Goal: Find specific page/section: Find specific page/section

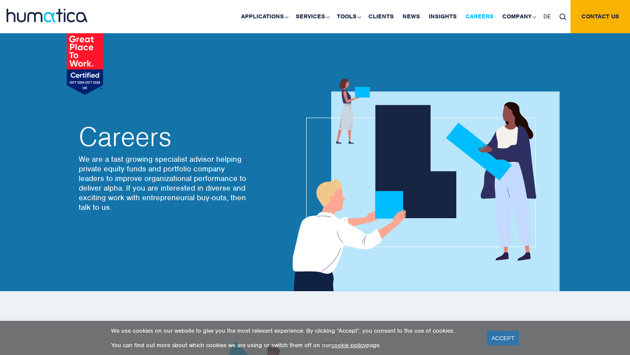
click at [472, 17] on link "Careers" at bounding box center [479, 16] width 37 height 33
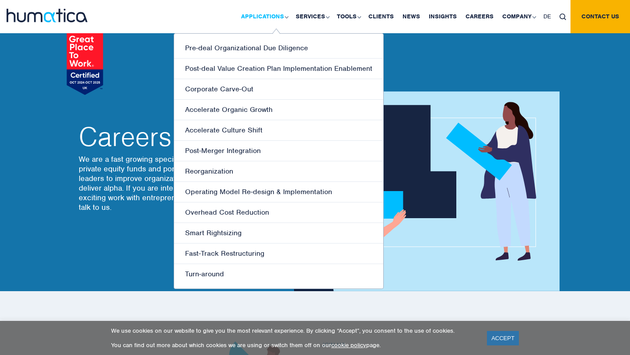
click at [278, 19] on link "Applications" at bounding box center [264, 16] width 55 height 33
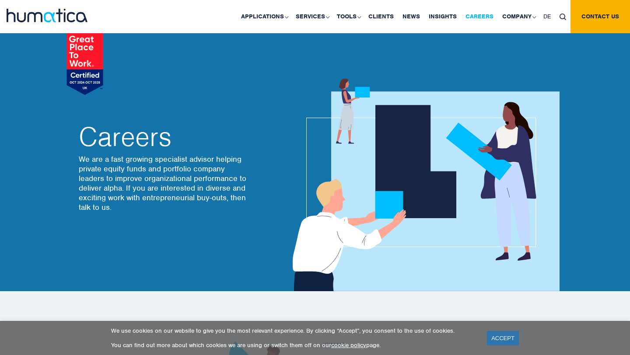
click at [482, 18] on link "Careers" at bounding box center [479, 16] width 37 height 33
click at [503, 336] on link "ACCEPT" at bounding box center [503, 338] width 32 height 14
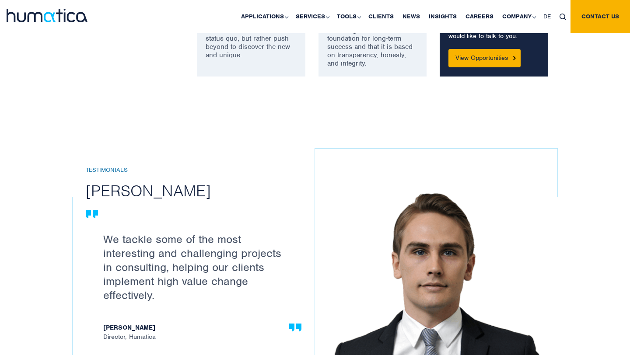
scroll to position [832, 0]
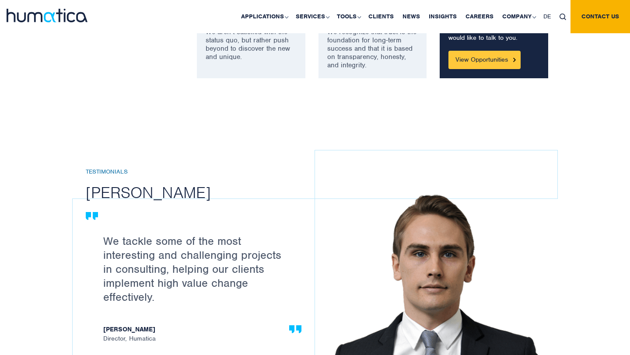
click at [480, 61] on link "View Opportunities" at bounding box center [484, 60] width 72 height 18
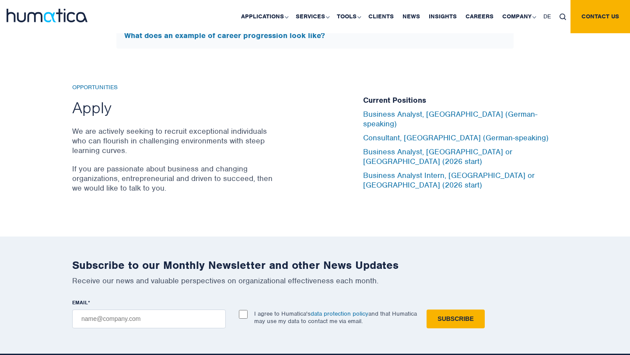
scroll to position [2872, 0]
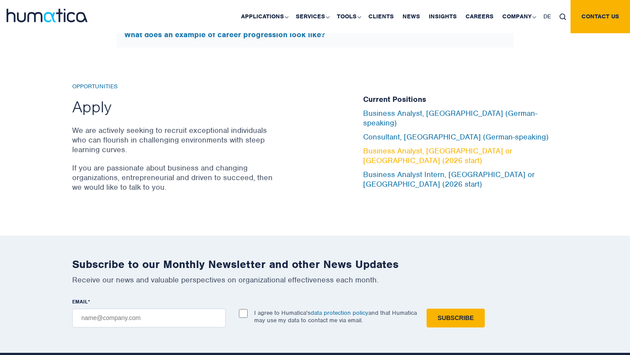
click at [406, 153] on link "Business Analyst, [GEOGRAPHIC_DATA] or [GEOGRAPHIC_DATA] (2026 start)" at bounding box center [437, 155] width 149 height 19
